Goal: Information Seeking & Learning: Learn about a topic

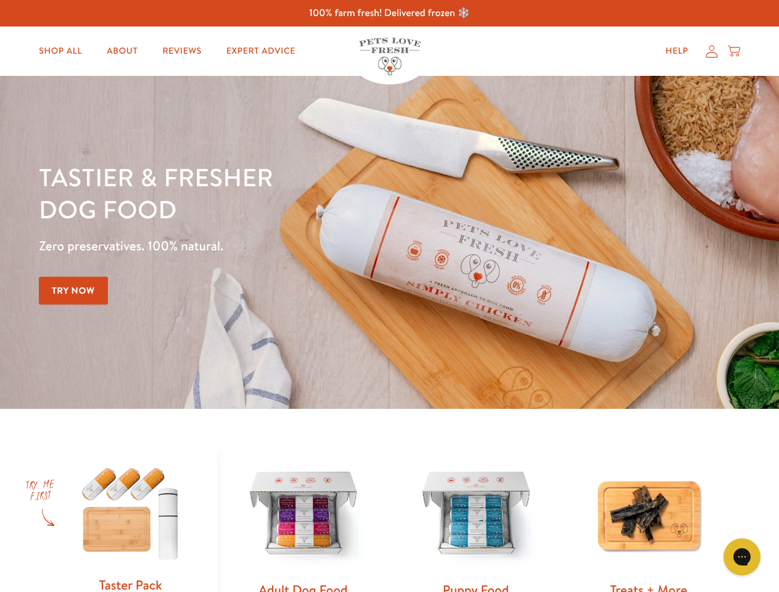
click at [389, 296] on div "Tastier & fresher dog food Zero preservatives. 100% natural. Try Now" at bounding box center [273, 242] width 468 height 163
click at [742, 557] on icon "Gorgias live chat" at bounding box center [742, 557] width 12 height 12
